Goal: Transaction & Acquisition: Purchase product/service

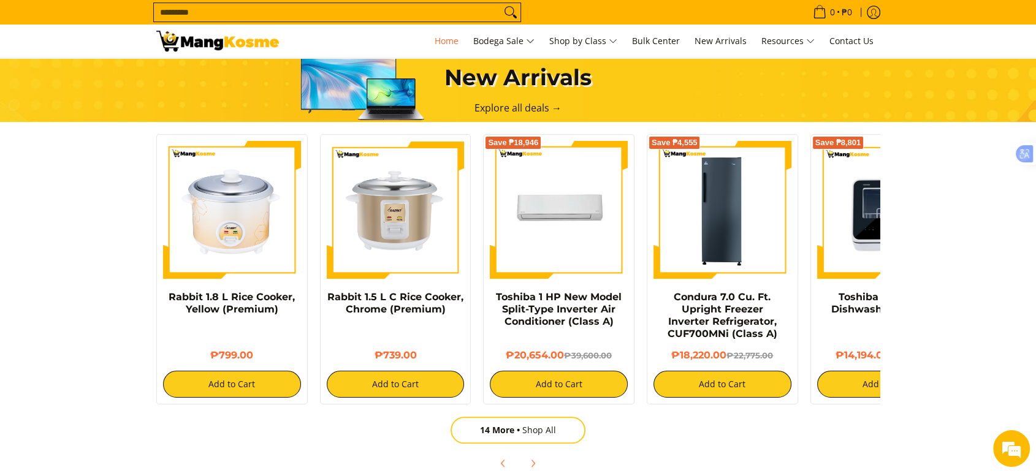
scroll to position [763, 0]
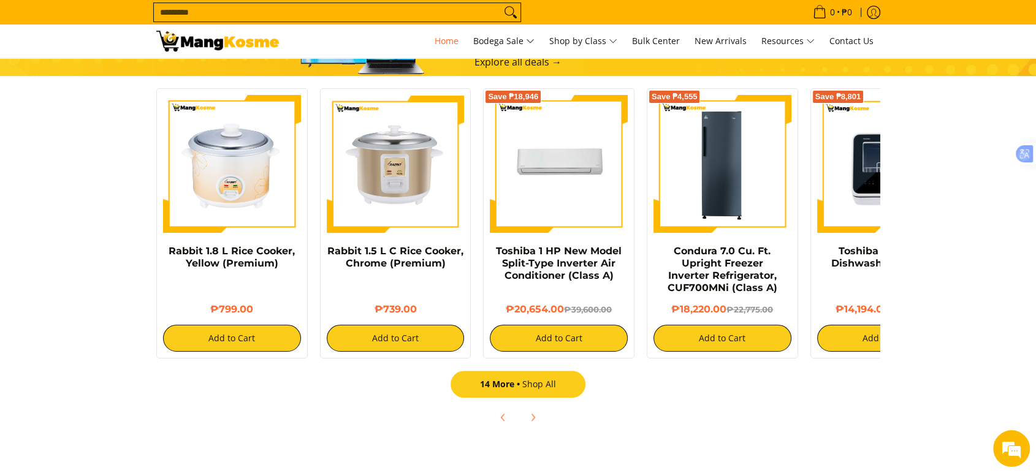
click at [507, 391] on link "14 More Shop All" at bounding box center [518, 384] width 135 height 27
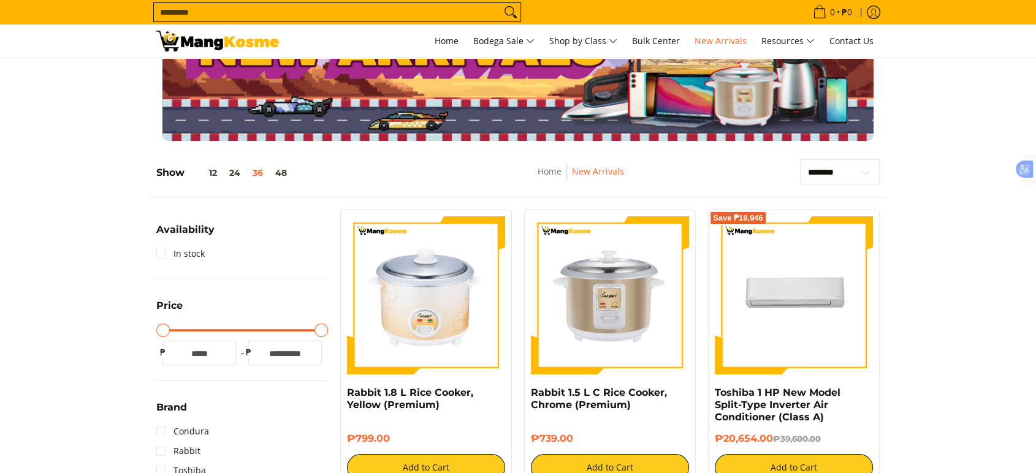
scroll to position [68, 0]
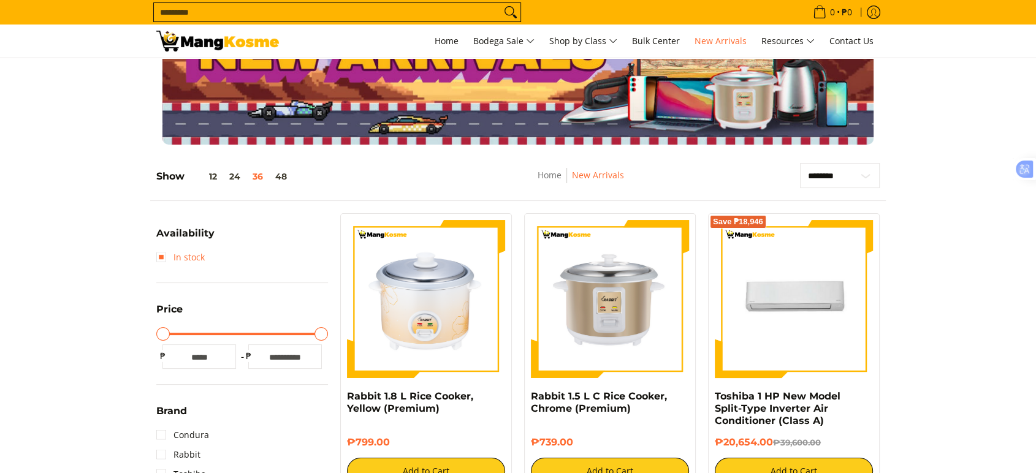
click at [186, 258] on link "In stock" at bounding box center [180, 258] width 48 height 20
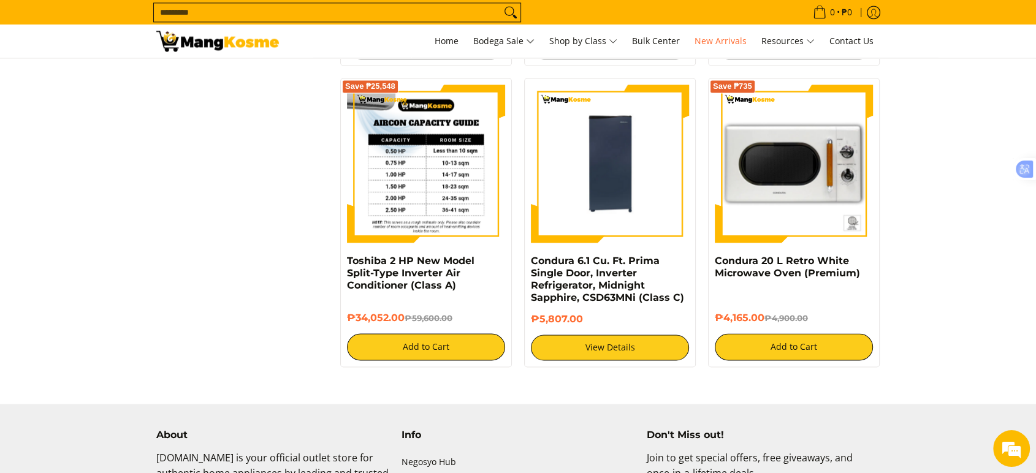
scroll to position [2079, 0]
